Goal: Transaction & Acquisition: Obtain resource

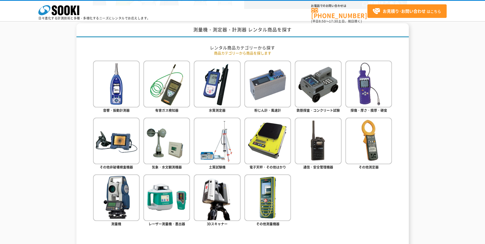
scroll to position [205, 0]
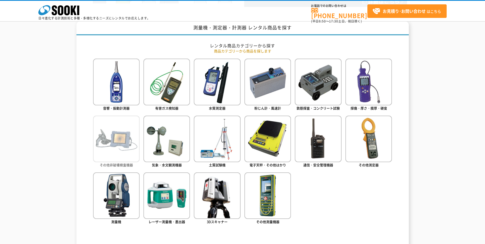
click at [111, 139] on img at bounding box center [116, 139] width 47 height 47
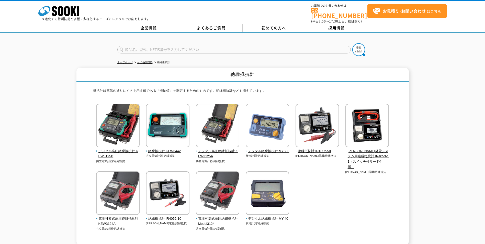
click at [193, 46] on input "text" at bounding box center [234, 50] width 234 height 8
type input "MY600"
click at [360, 48] on img at bounding box center [359, 49] width 13 height 13
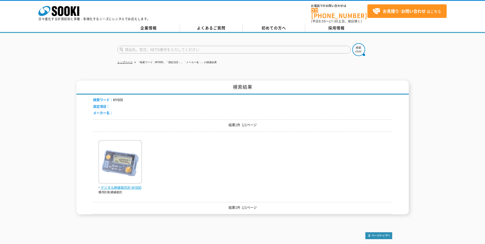
click at [124, 161] on img at bounding box center [119, 162] width 43 height 45
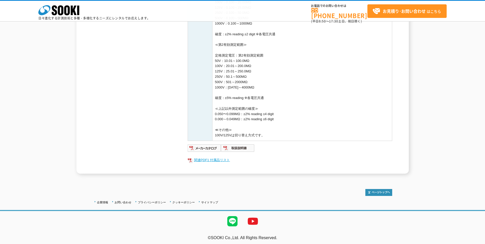
scroll to position [253, 0]
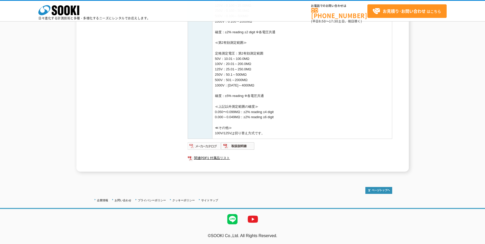
click at [210, 147] on img at bounding box center [205, 146] width 34 height 8
